Goal: Transaction & Acquisition: Purchase product/service

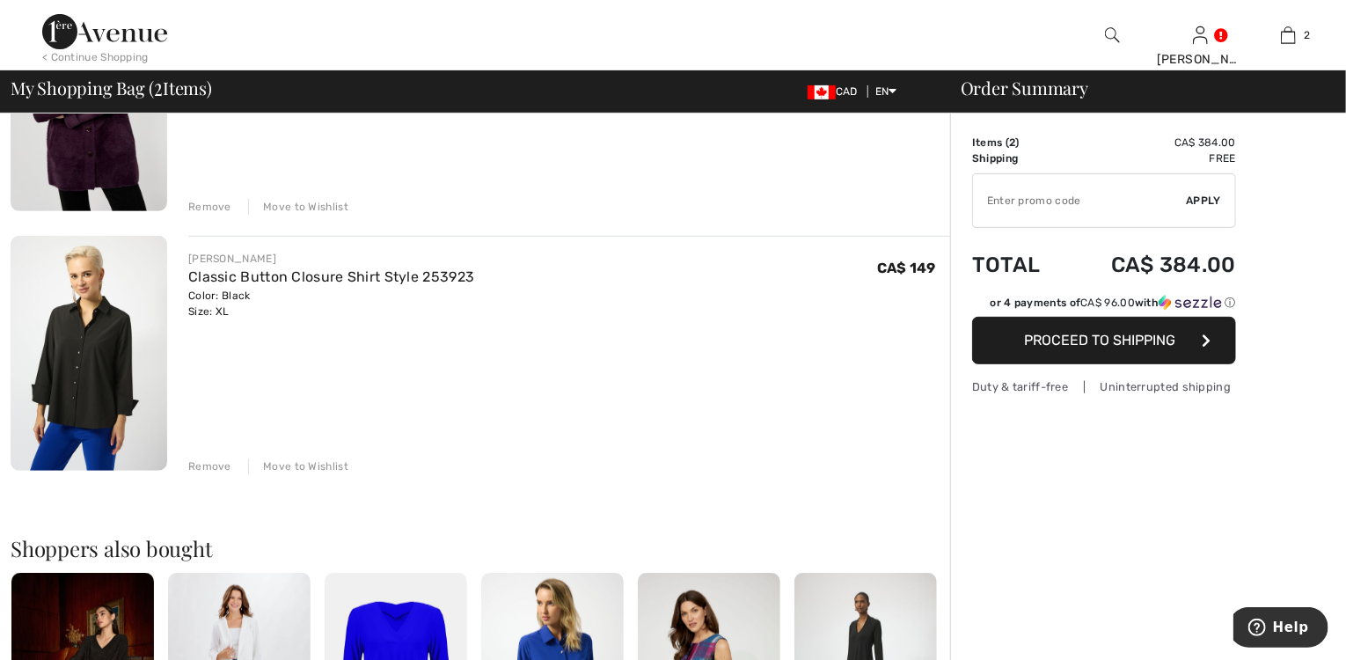
scroll to position [493, 0]
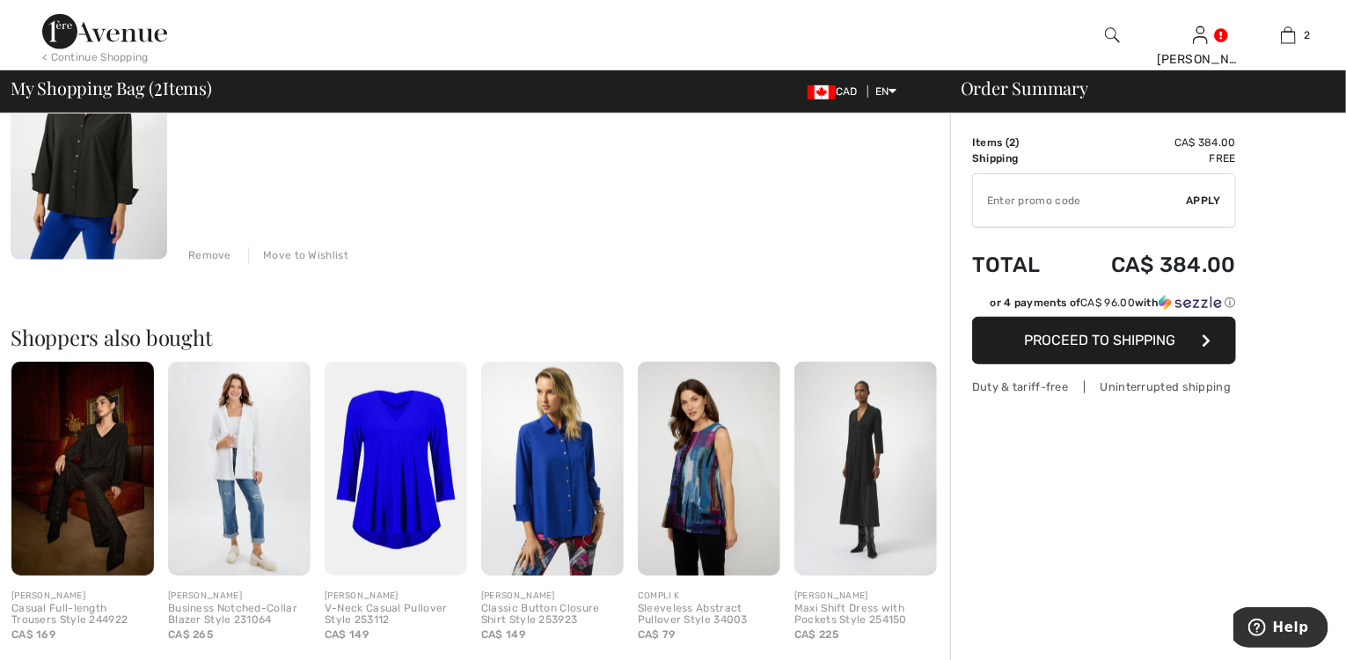
click at [556, 489] on img at bounding box center [552, 468] width 142 height 214
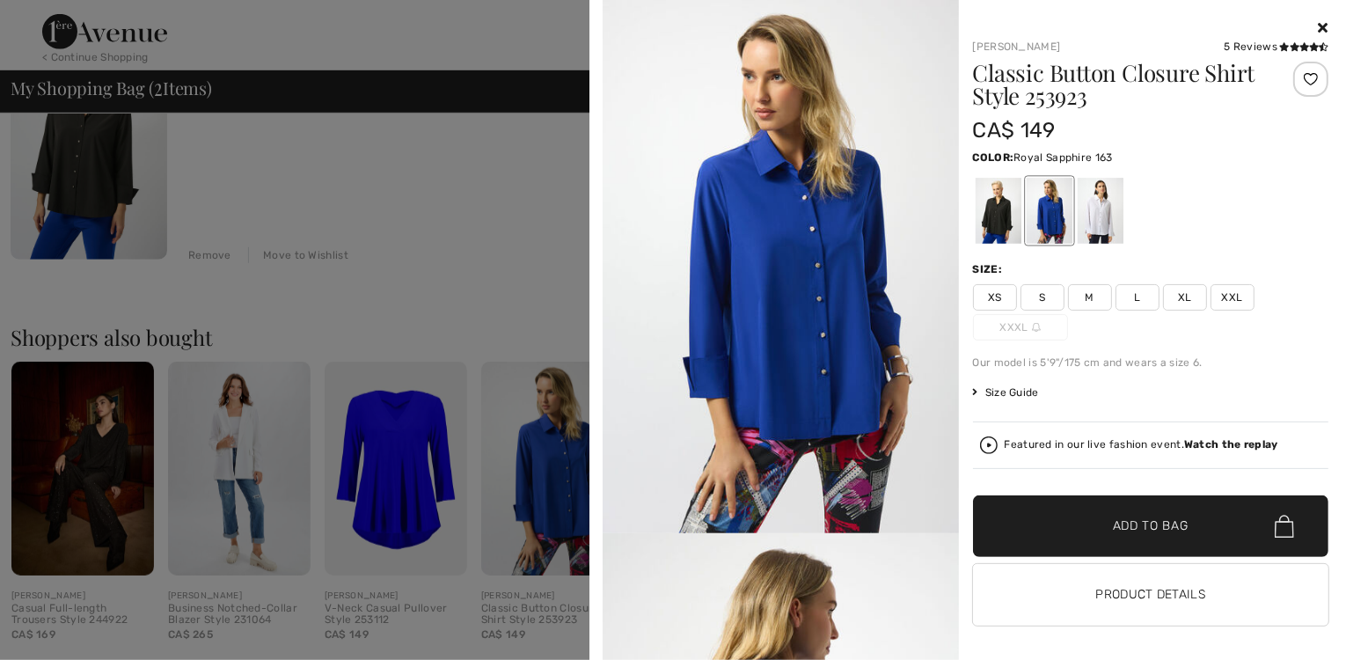
click at [1040, 223] on div at bounding box center [1049, 211] width 46 height 66
click at [1182, 290] on span "XL" at bounding box center [1185, 297] width 44 height 26
click at [1150, 519] on span "Add to Bag" at bounding box center [1151, 526] width 76 height 18
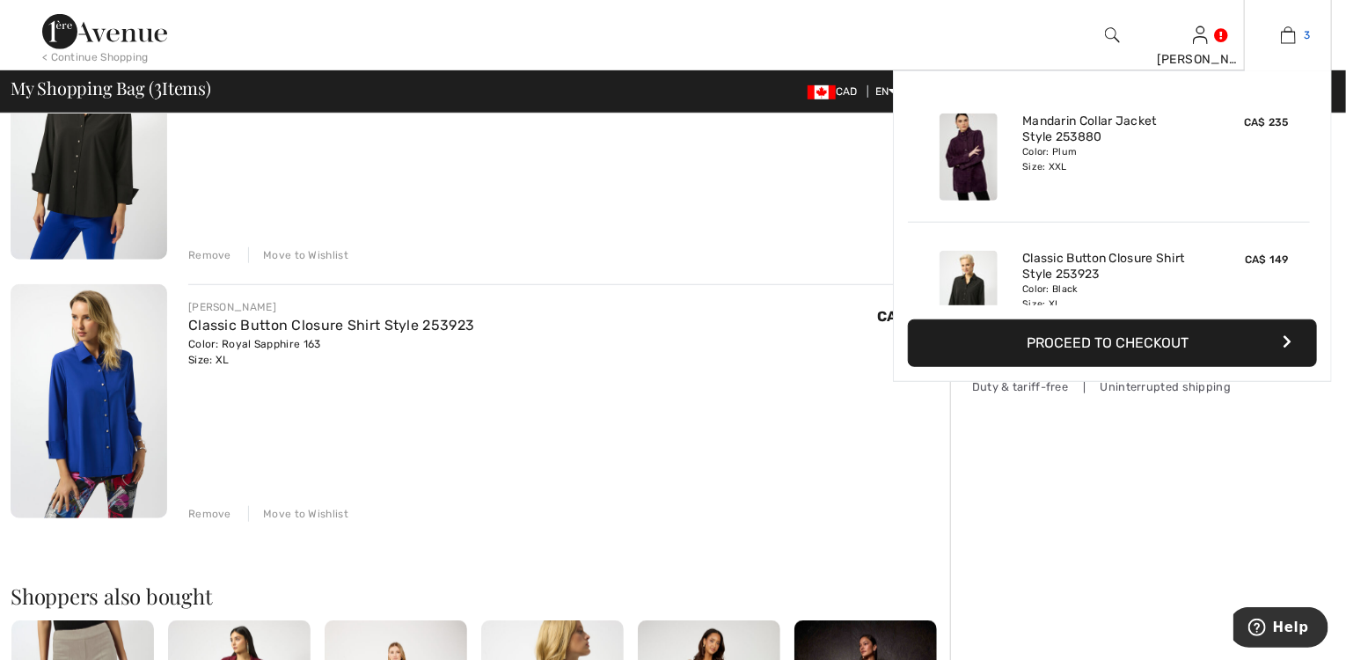
click at [1289, 35] on img at bounding box center [1288, 35] width 15 height 21
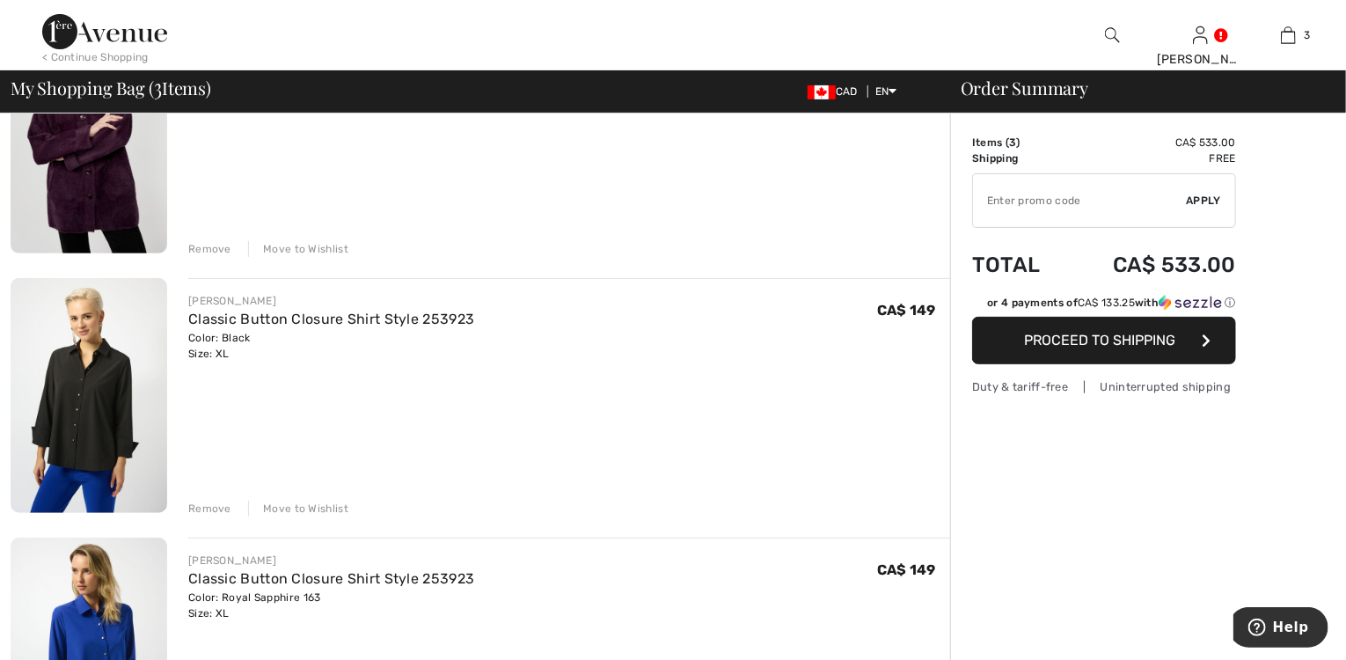
scroll to position [211, 0]
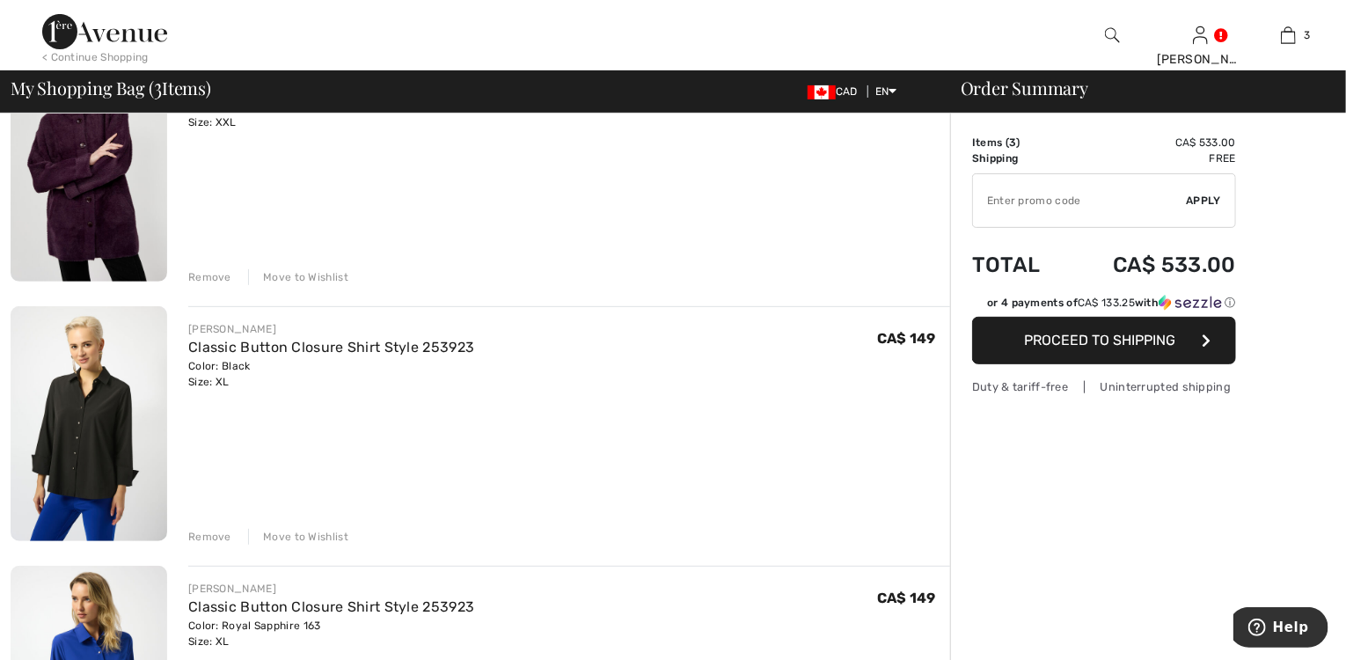
click at [205, 532] on div "Remove" at bounding box center [209, 537] width 43 height 16
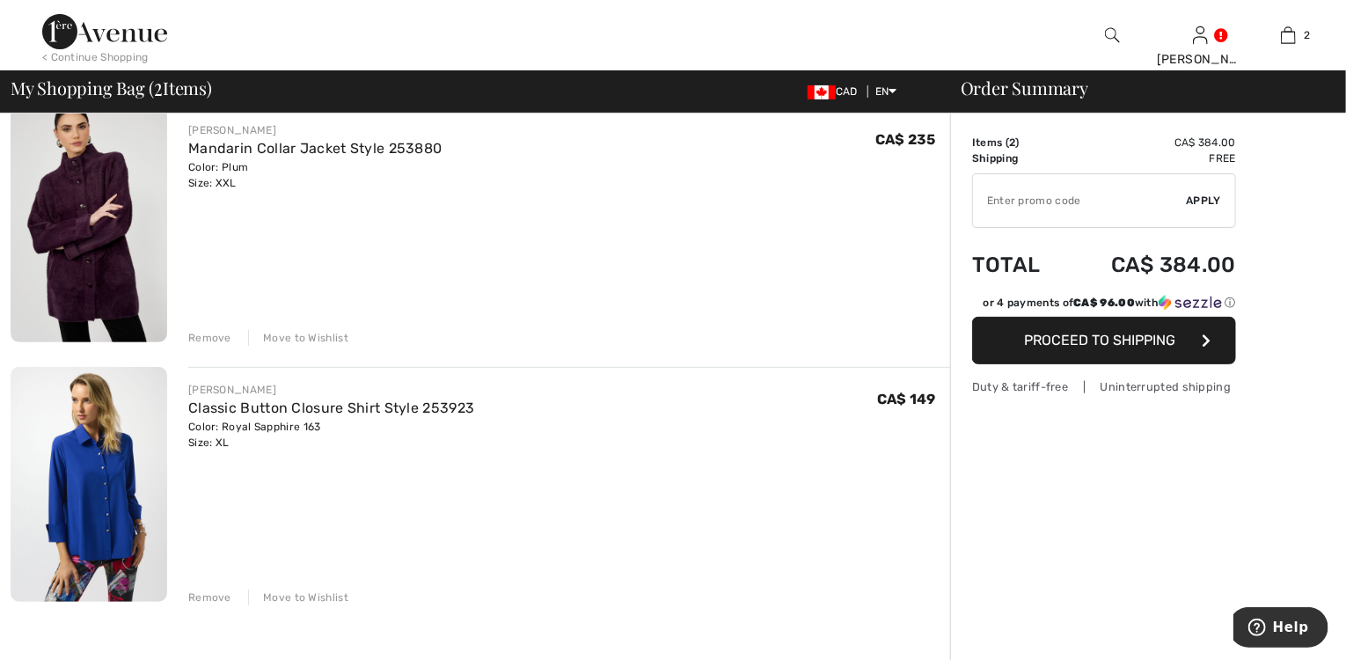
scroll to position [141, 0]
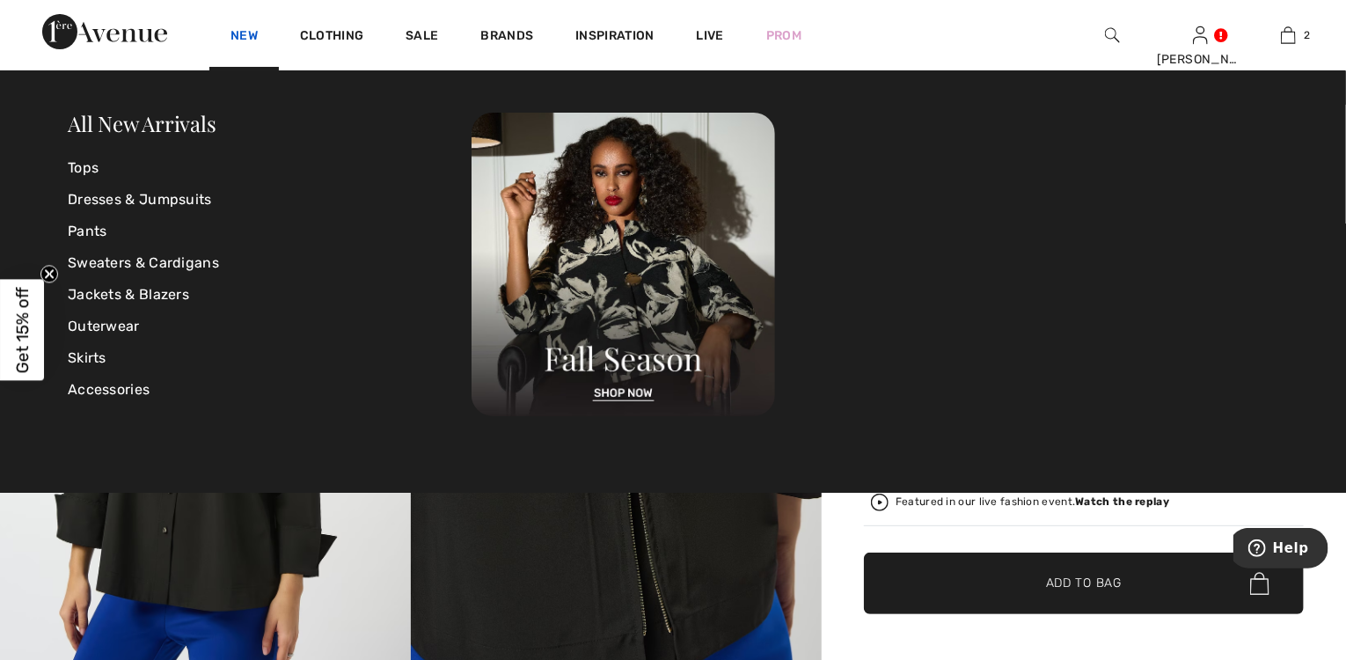
click at [252, 38] on link "New" at bounding box center [243, 37] width 27 height 18
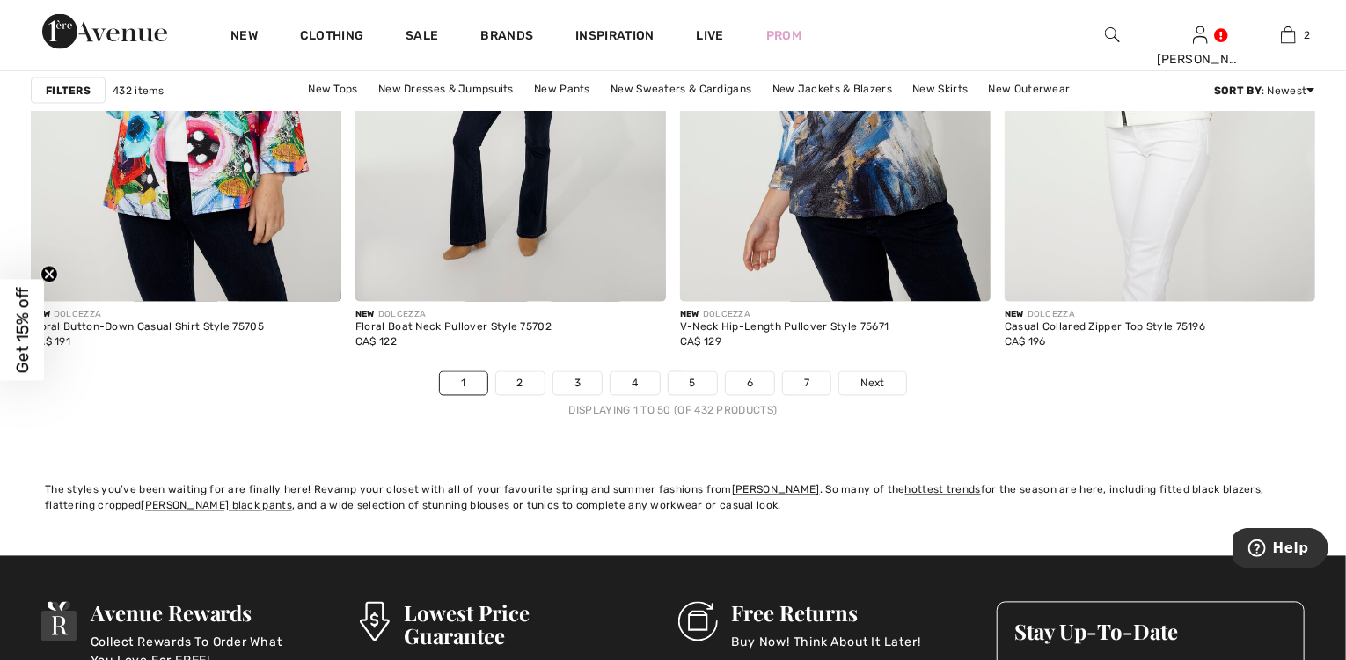
scroll to position [8232, 0]
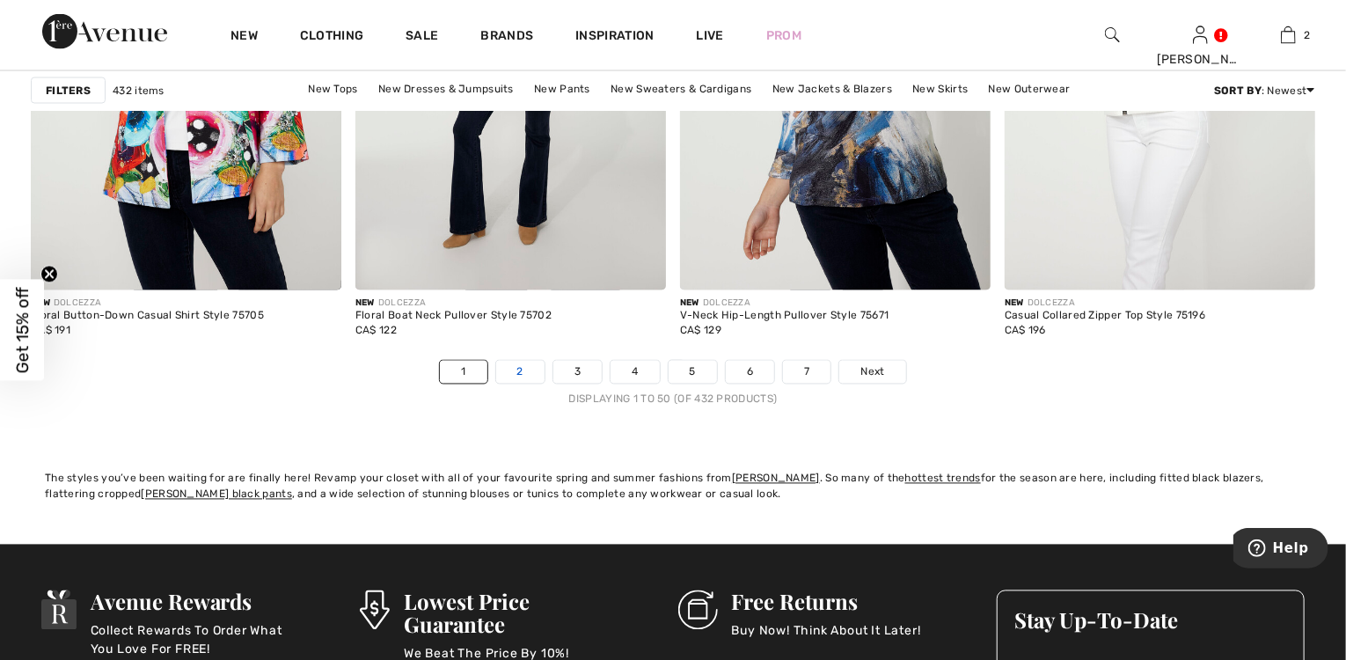
click at [531, 369] on link "2" at bounding box center [520, 372] width 48 height 23
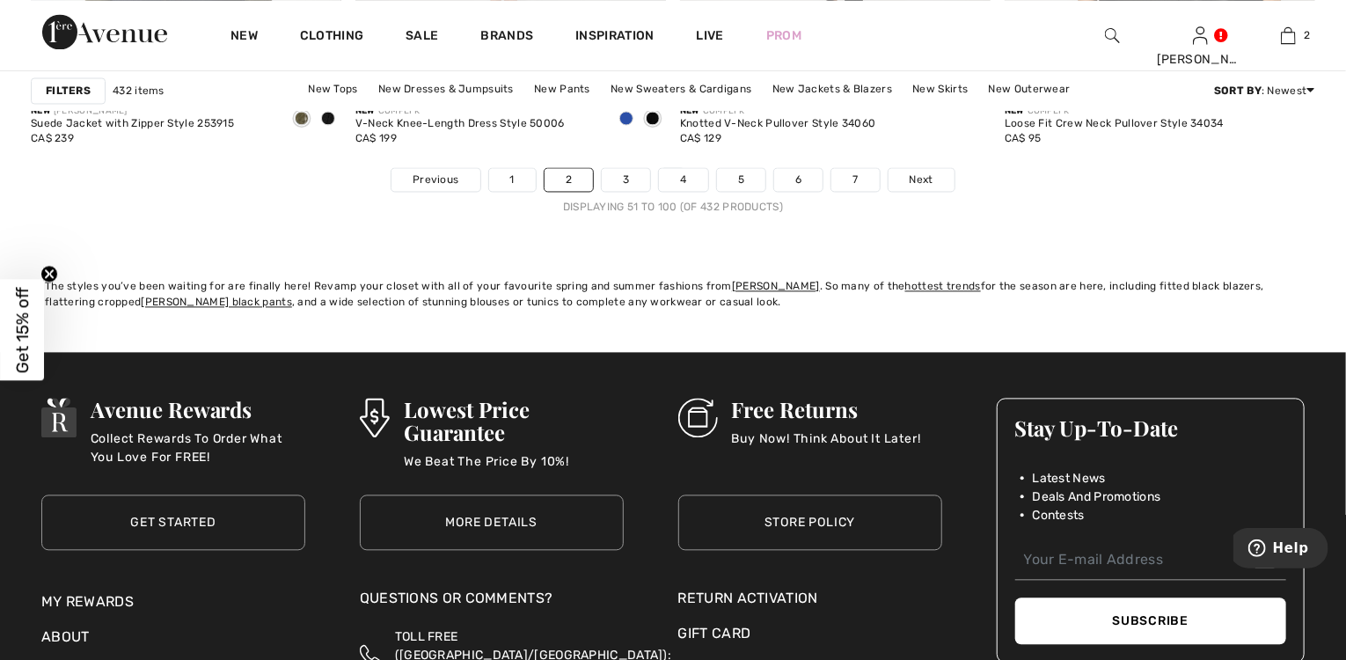
scroll to position [8443, 0]
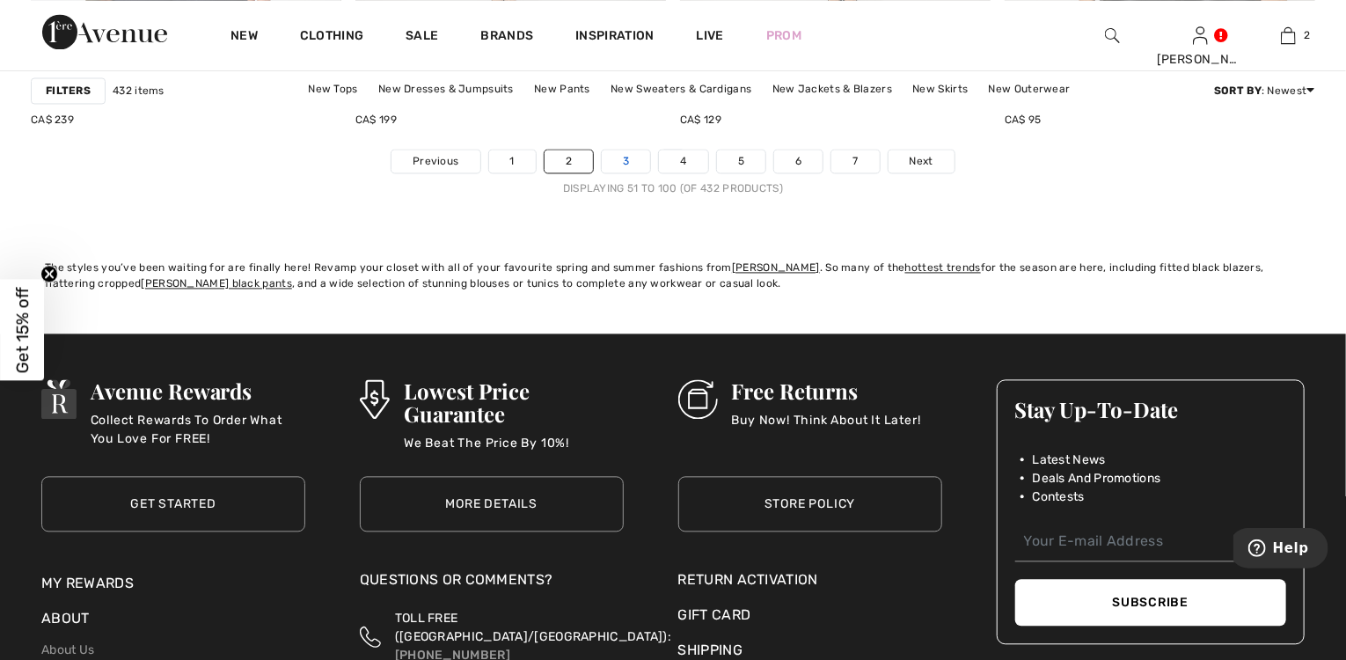
click at [634, 157] on link "3" at bounding box center [626, 161] width 48 height 23
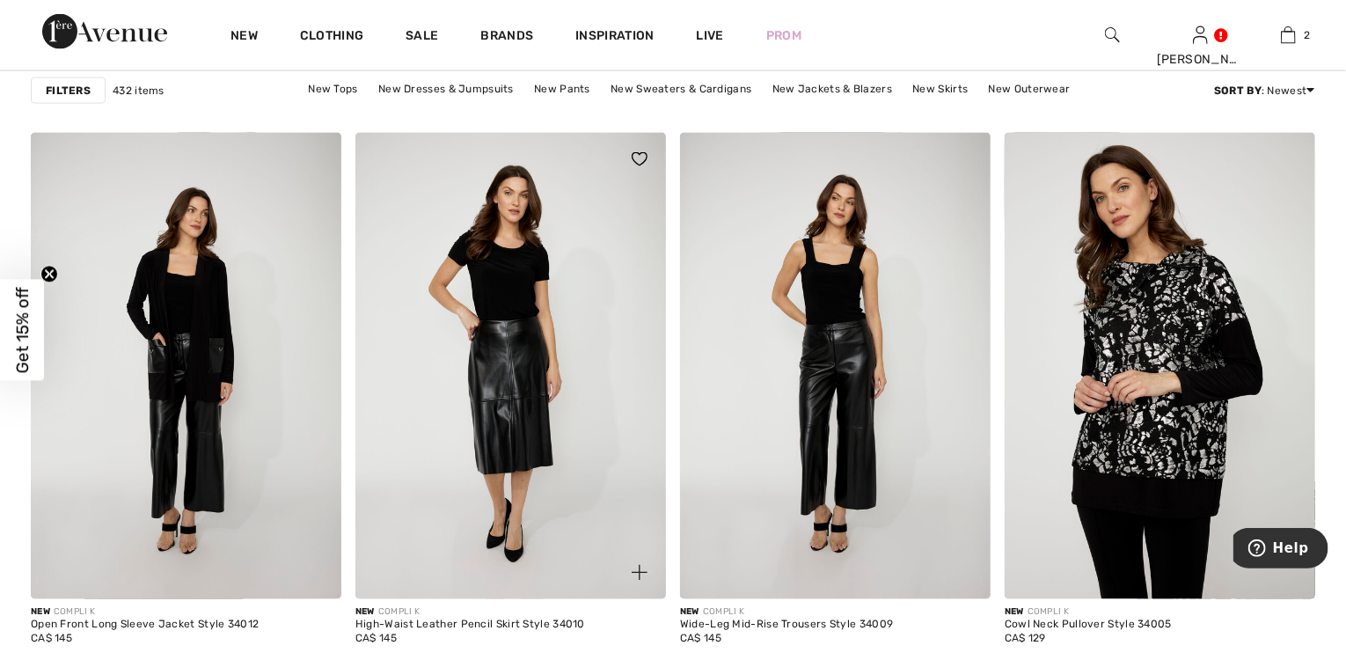
scroll to position [1266, 0]
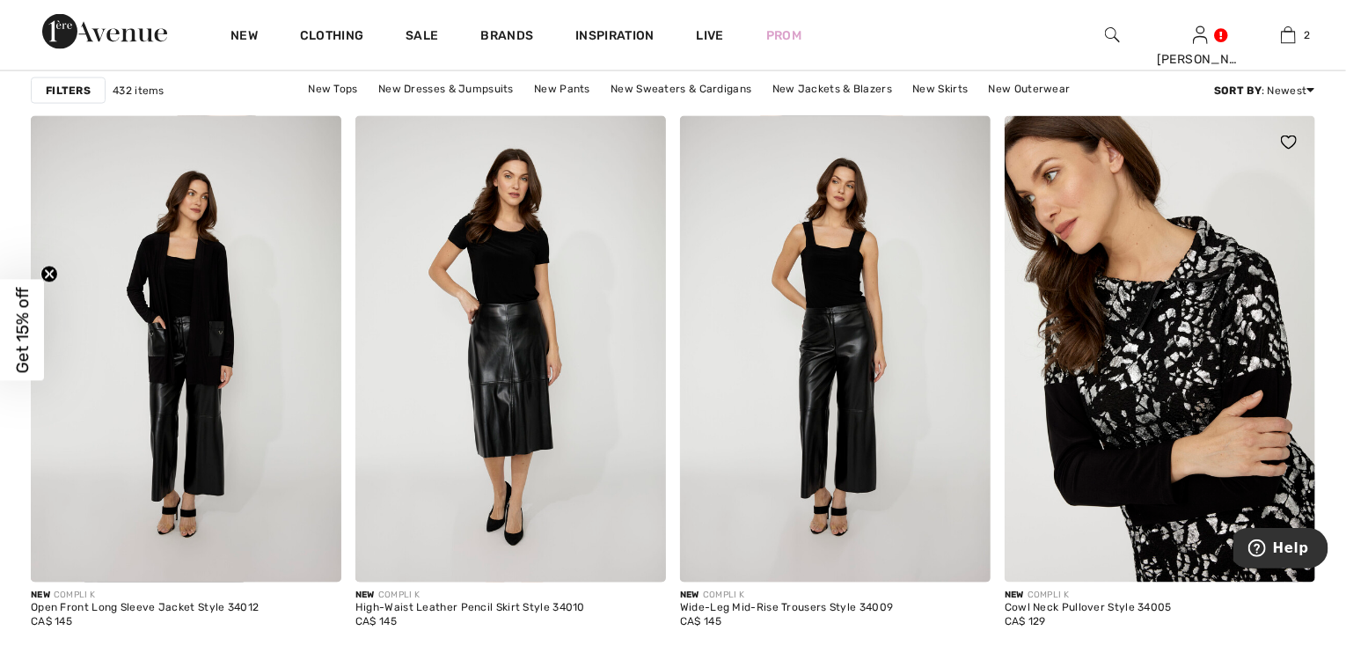
click at [1130, 415] on img at bounding box center [1159, 349] width 310 height 466
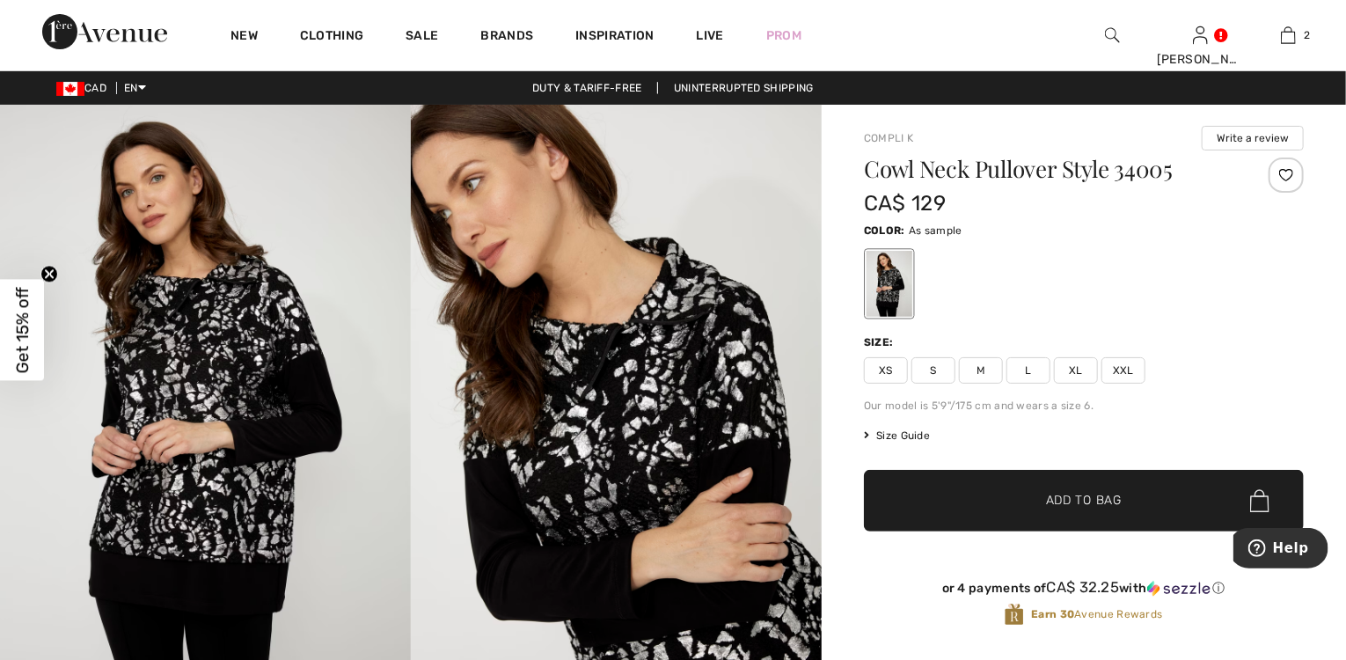
click at [629, 407] on img at bounding box center [616, 413] width 411 height 617
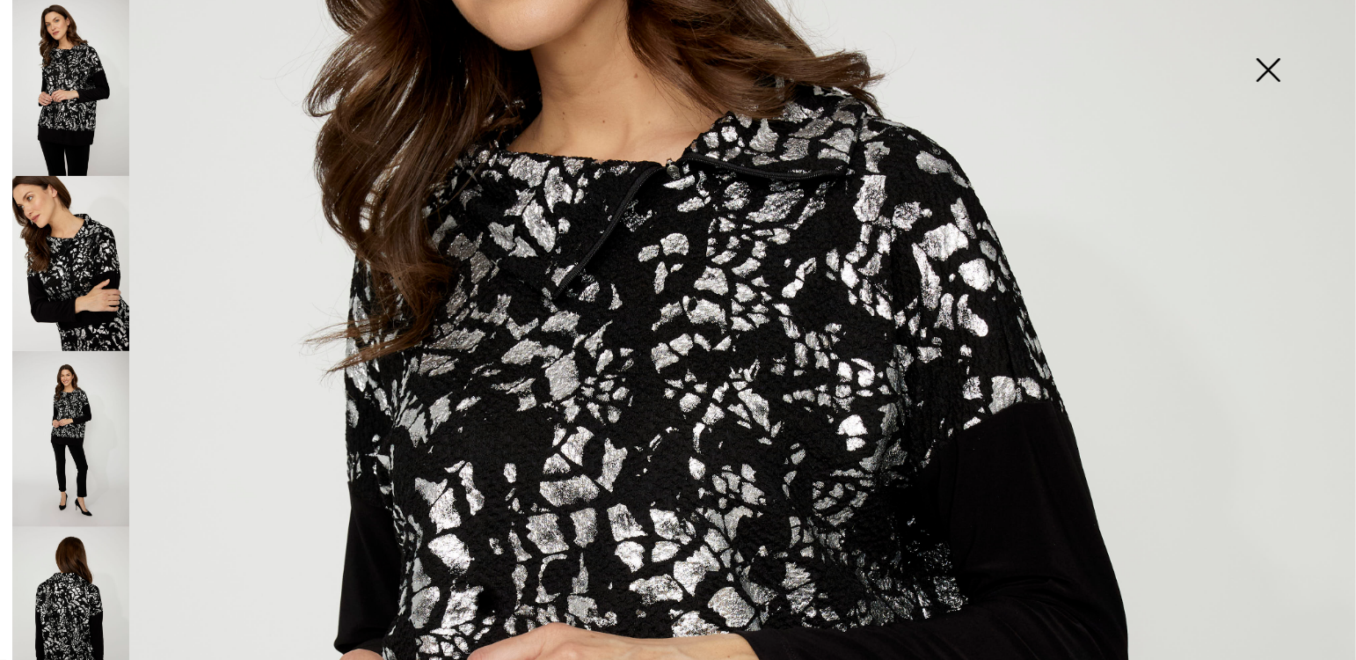
scroll to position [422, 0]
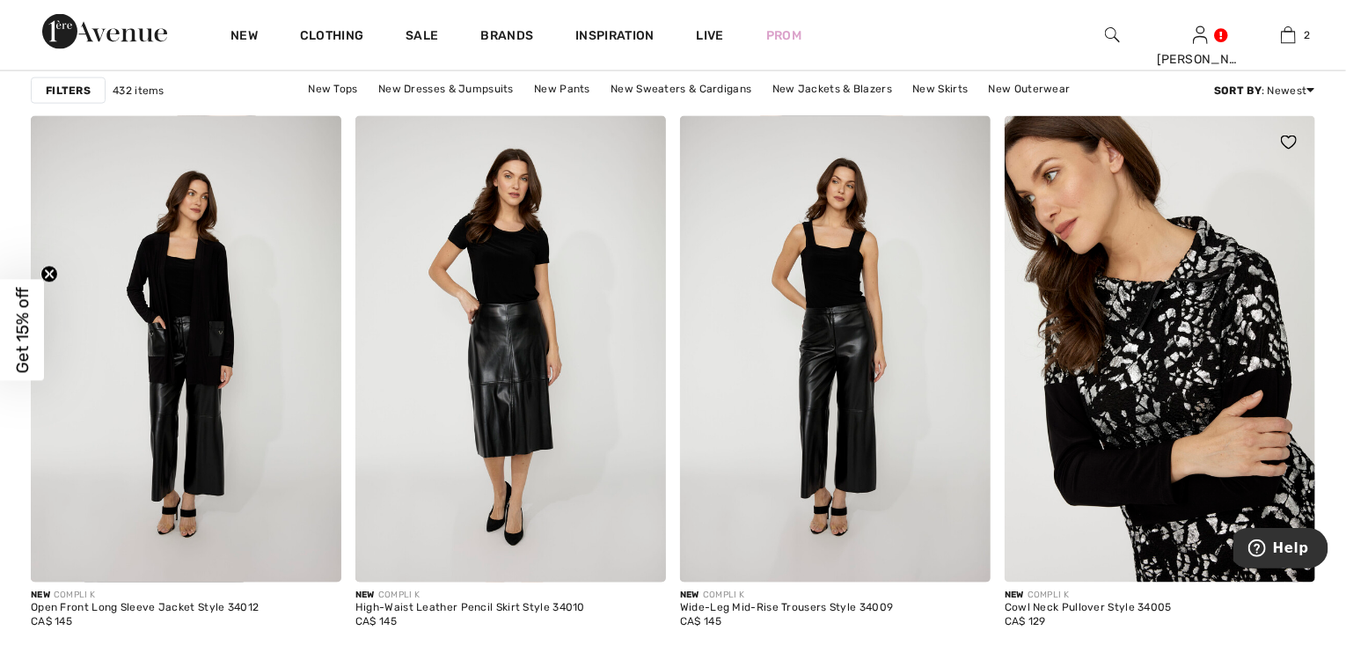
click at [1154, 360] on img at bounding box center [1159, 349] width 310 height 466
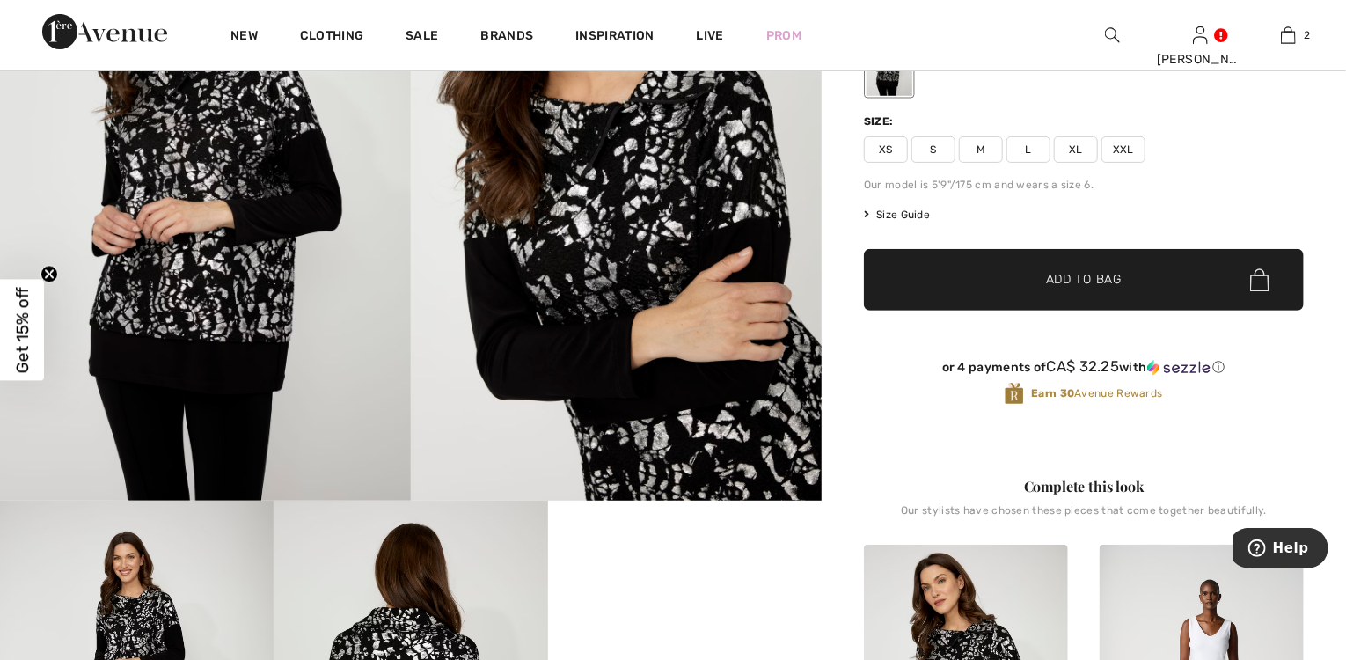
scroll to position [211, 0]
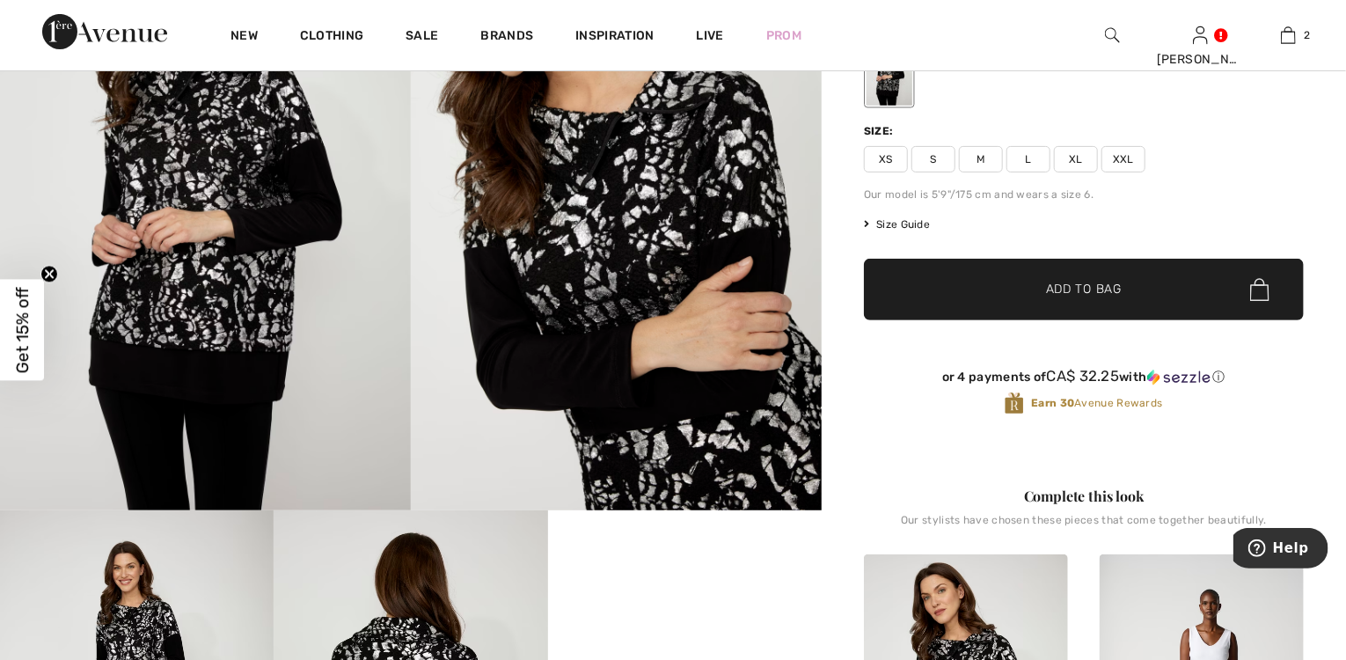
click at [1077, 164] on span "XL" at bounding box center [1076, 159] width 44 height 26
click at [1084, 287] on span "Add to Bag" at bounding box center [1084, 290] width 76 height 18
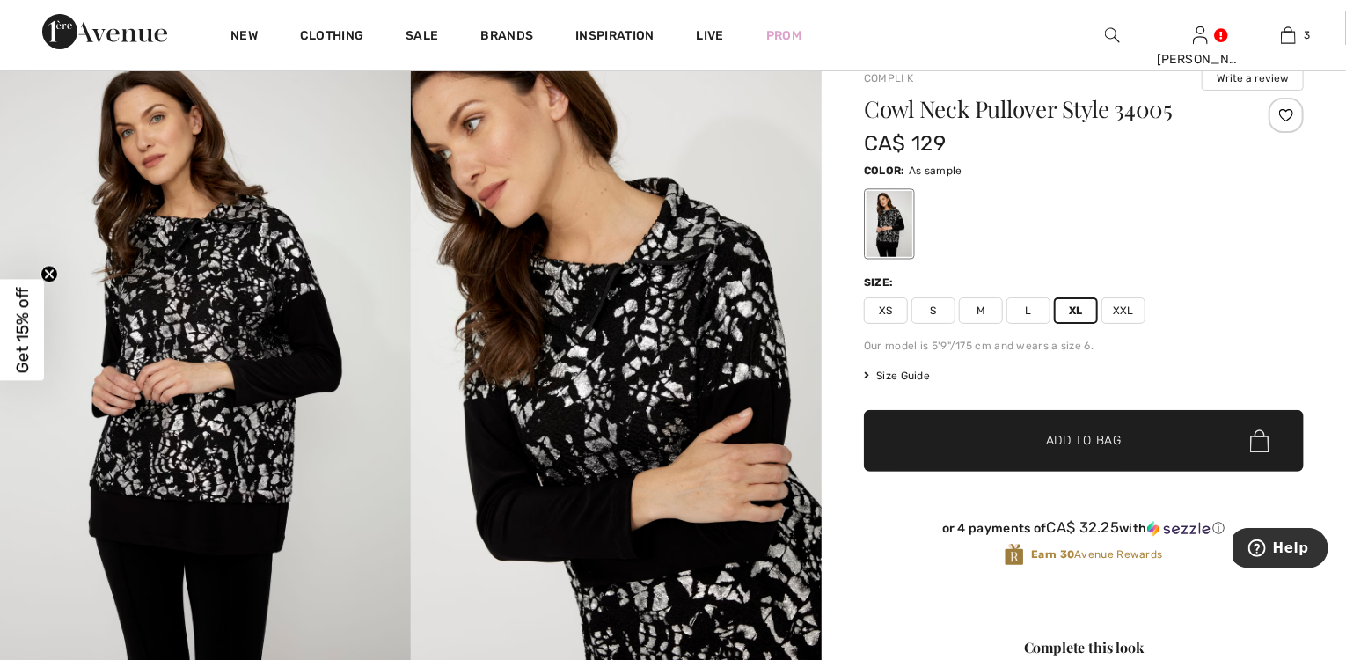
scroll to position [0, 0]
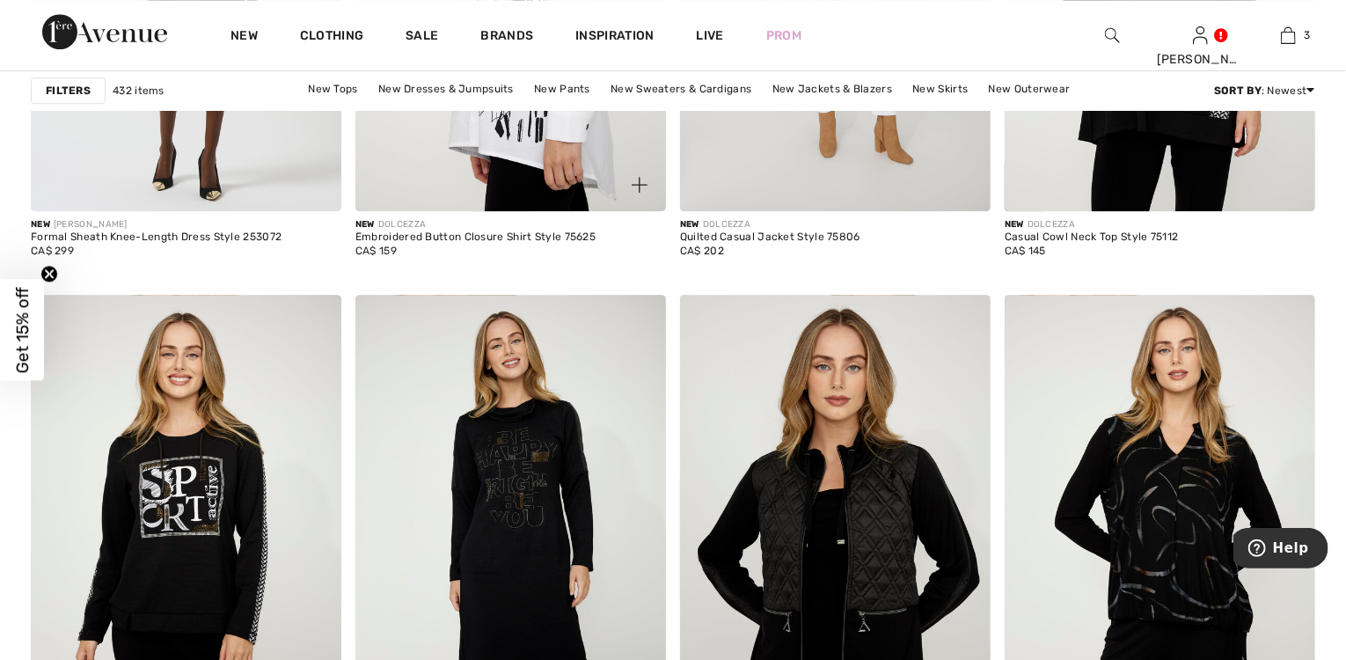
scroll to position [5910, 0]
